Goal: Use online tool/utility: Utilize a website feature to perform a specific function

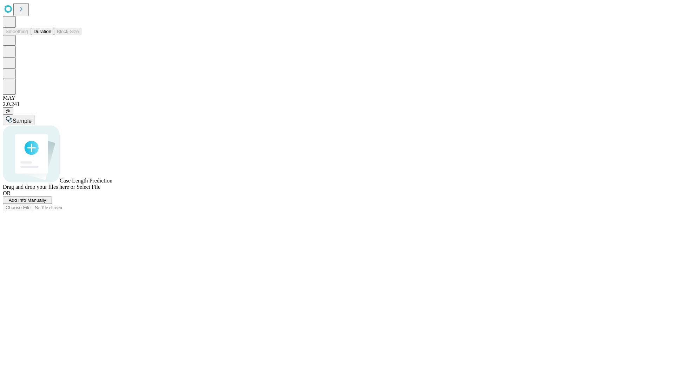
click at [51, 35] on button "Duration" at bounding box center [42, 31] width 23 height 7
click at [46, 203] on span "Add Info Manually" at bounding box center [28, 199] width 38 height 5
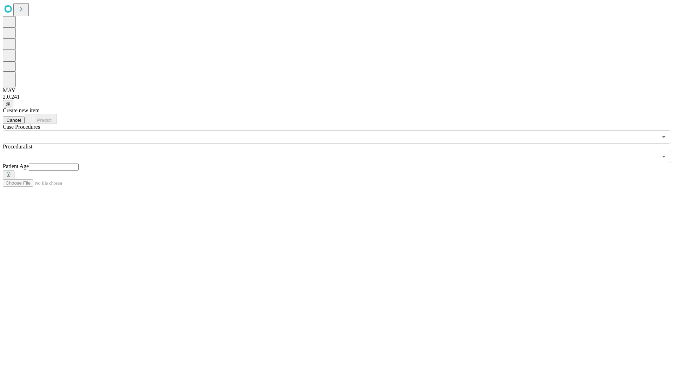
click at [79, 163] on input "text" at bounding box center [54, 166] width 50 height 7
type input "**"
click at [342, 150] on input "text" at bounding box center [330, 156] width 654 height 13
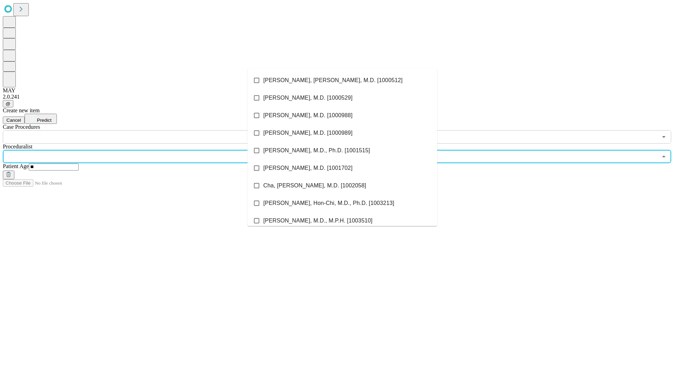
click at [342, 80] on li "[PERSON_NAME], [PERSON_NAME], M.D. [1000512]" at bounding box center [341, 81] width 189 height 18
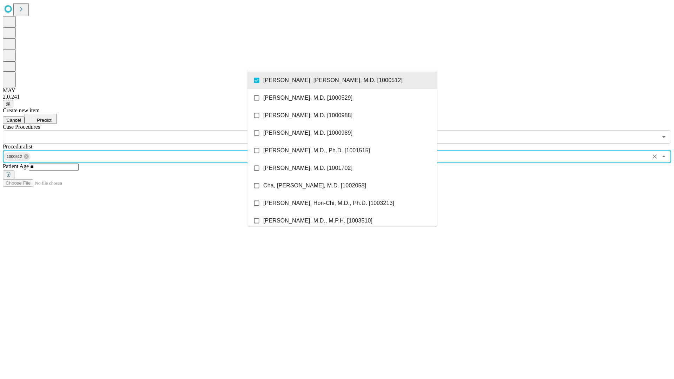
click at [147, 130] on input "text" at bounding box center [330, 136] width 654 height 13
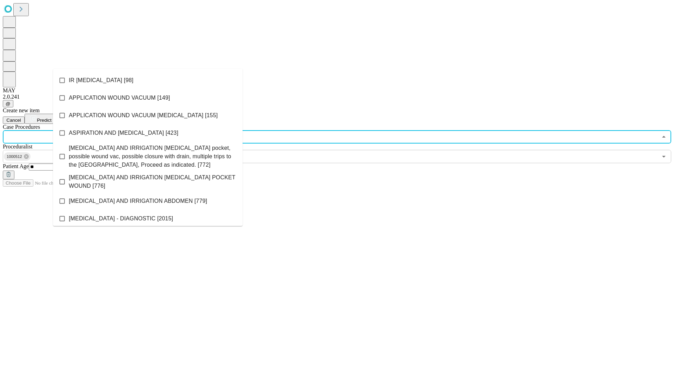
click at [148, 80] on li "IR [MEDICAL_DATA] [98]" at bounding box center [147, 81] width 189 height 18
click at [51, 118] on span "Predict" at bounding box center [44, 120] width 14 height 5
